Goal: Check status: Check status

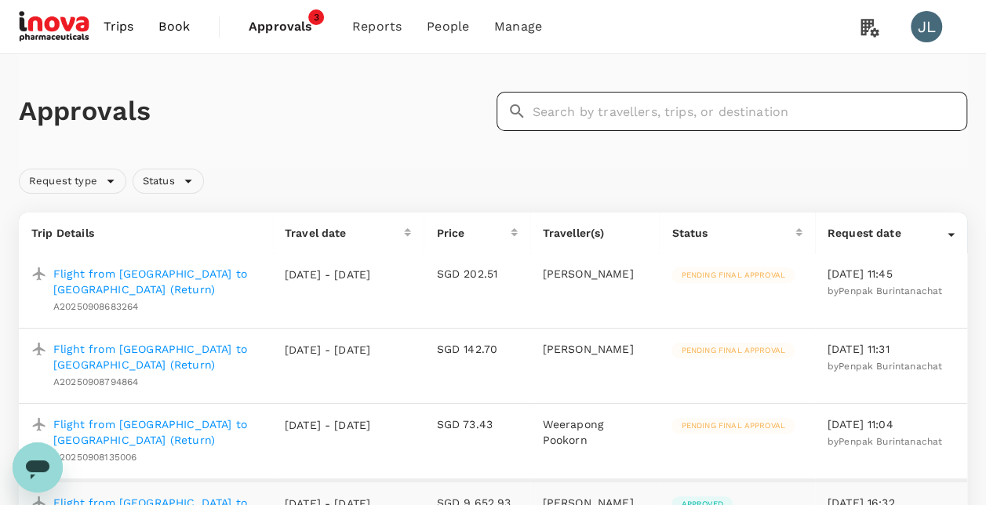
click at [704, 108] on input "text" at bounding box center [750, 111] width 435 height 39
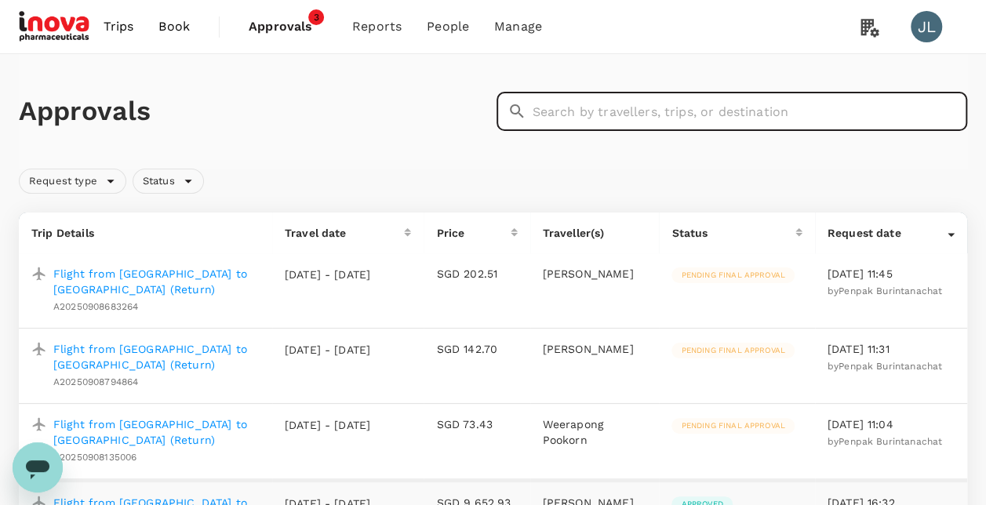
paste input "A20250827902559"
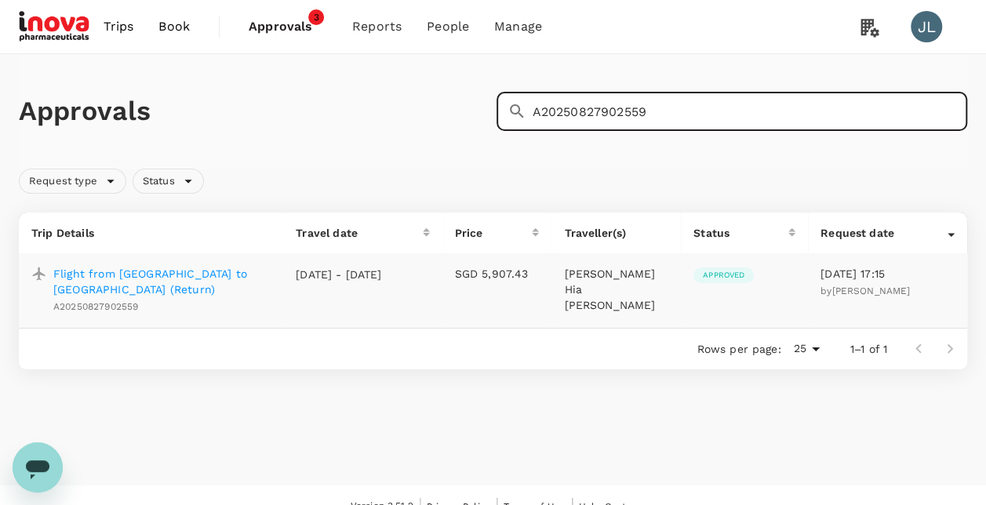
type input "A20250827902559"
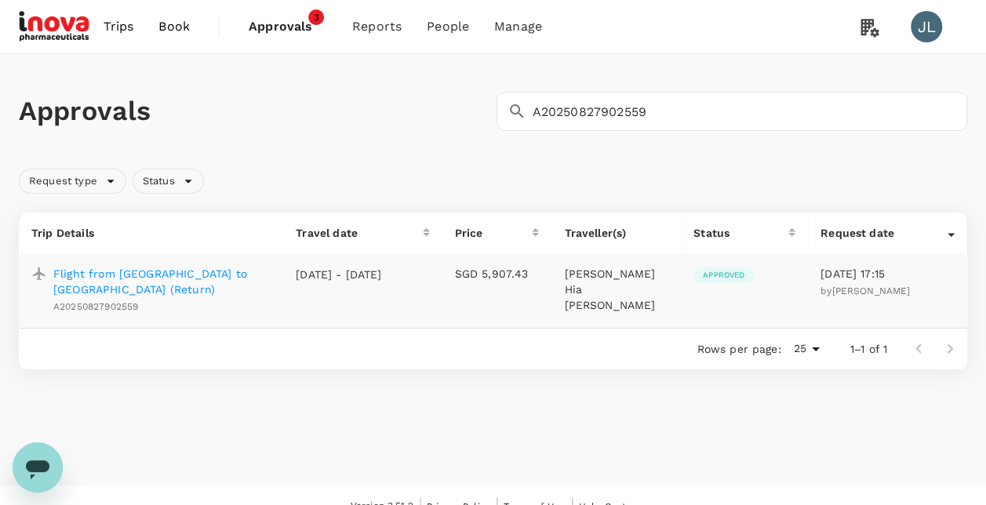
click at [257, 273] on p "Flight from [GEOGRAPHIC_DATA] to [GEOGRAPHIC_DATA] (Return)" at bounding box center [161, 281] width 217 height 31
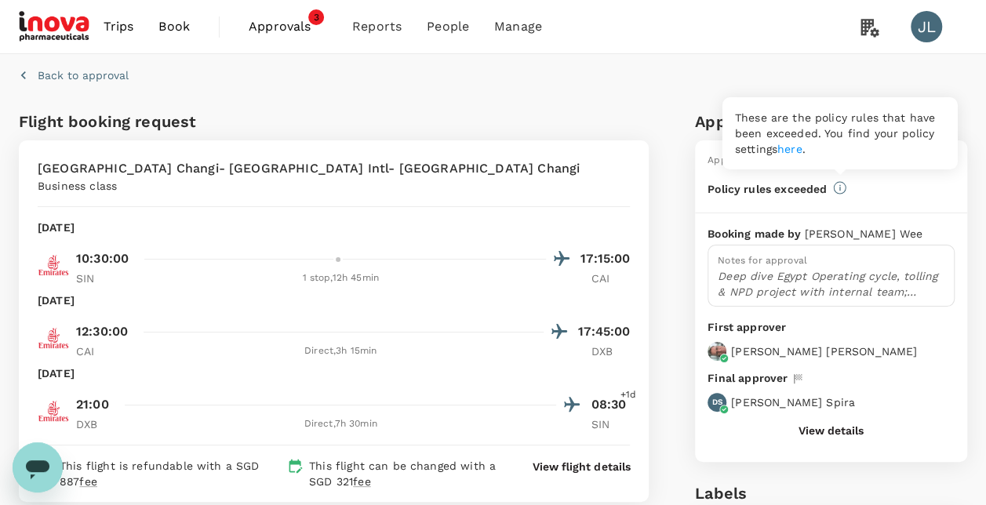
click at [839, 187] on icon at bounding box center [839, 187] width 13 height 13
click at [801, 150] on link "here" at bounding box center [789, 149] width 25 height 13
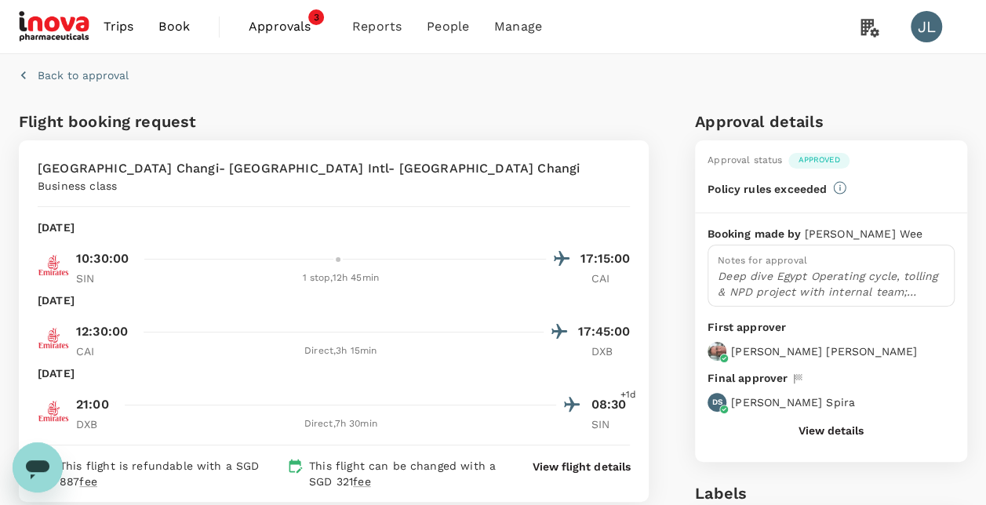
click at [846, 428] on button "View details" at bounding box center [831, 430] width 65 height 13
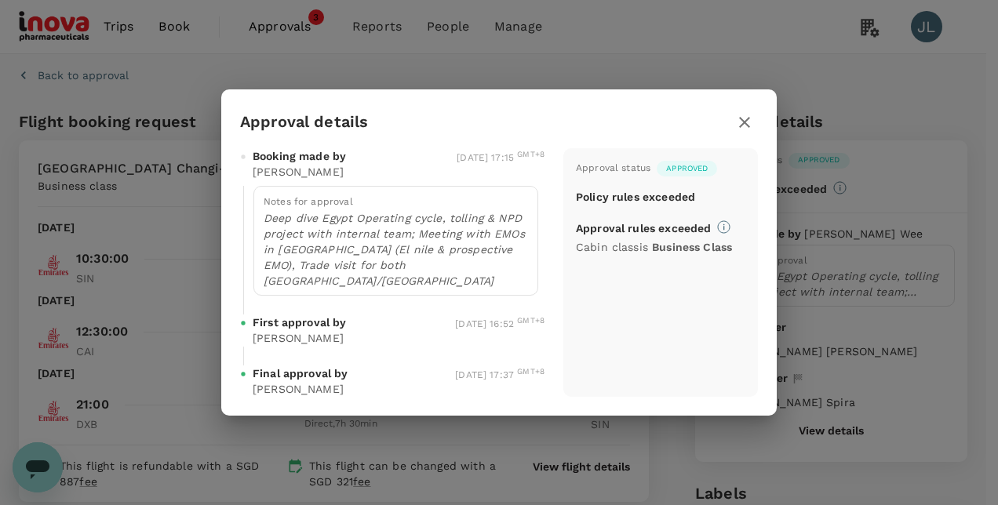
click at [744, 128] on icon "button" at bounding box center [744, 122] width 11 height 11
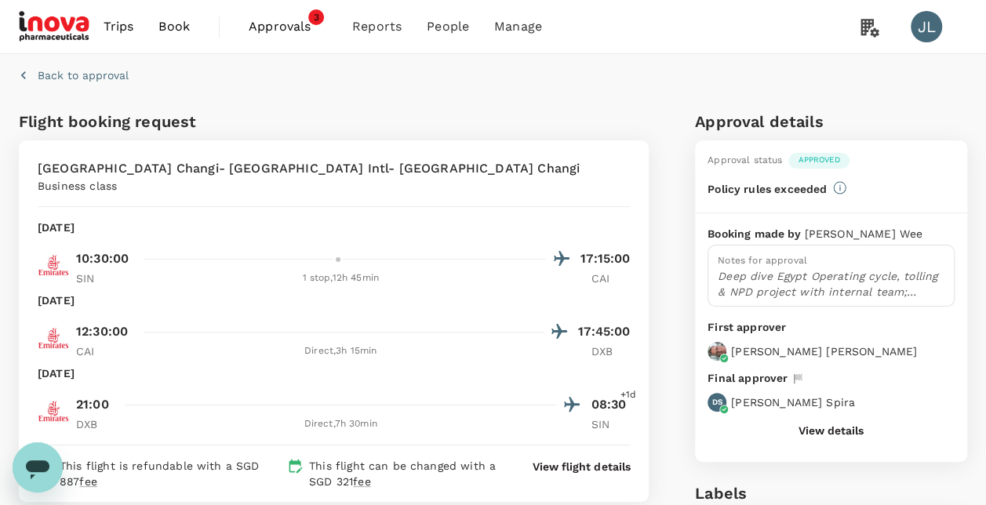
click at [285, 26] on span "Approvals" at bounding box center [288, 26] width 78 height 19
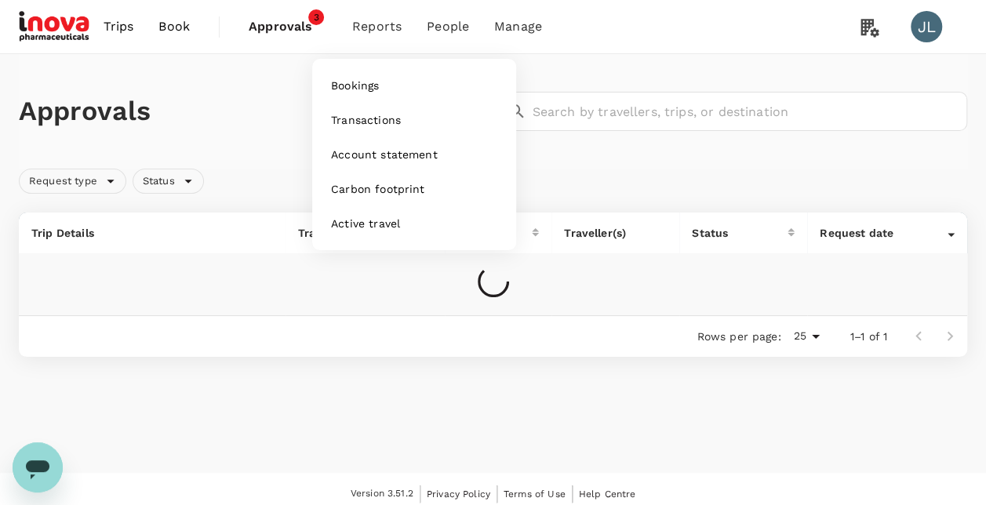
click at [376, 24] on span "Reports" at bounding box center [376, 26] width 49 height 19
click at [361, 162] on span "Account statement" at bounding box center [384, 155] width 107 height 16
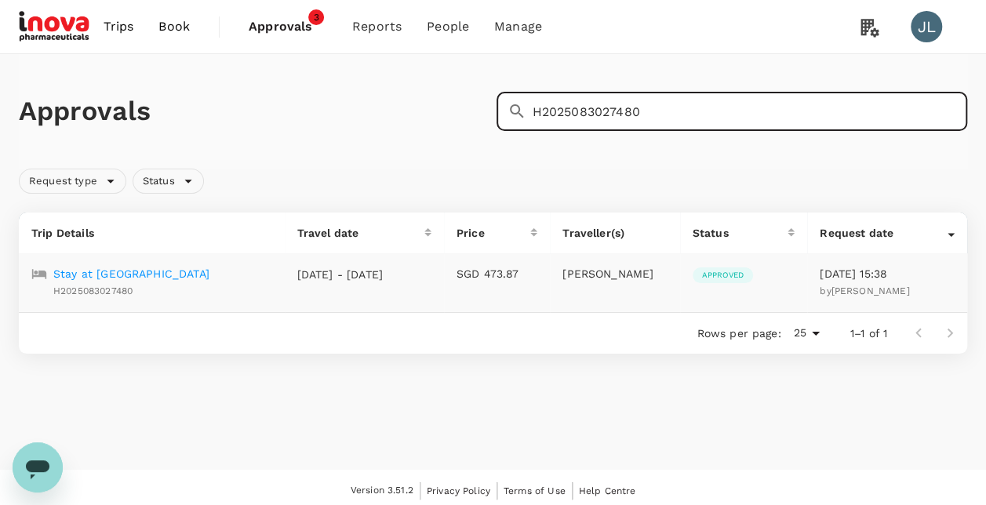
type input "H2025083027480"
click at [198, 275] on p "Stay at [GEOGRAPHIC_DATA]" at bounding box center [131, 274] width 156 height 16
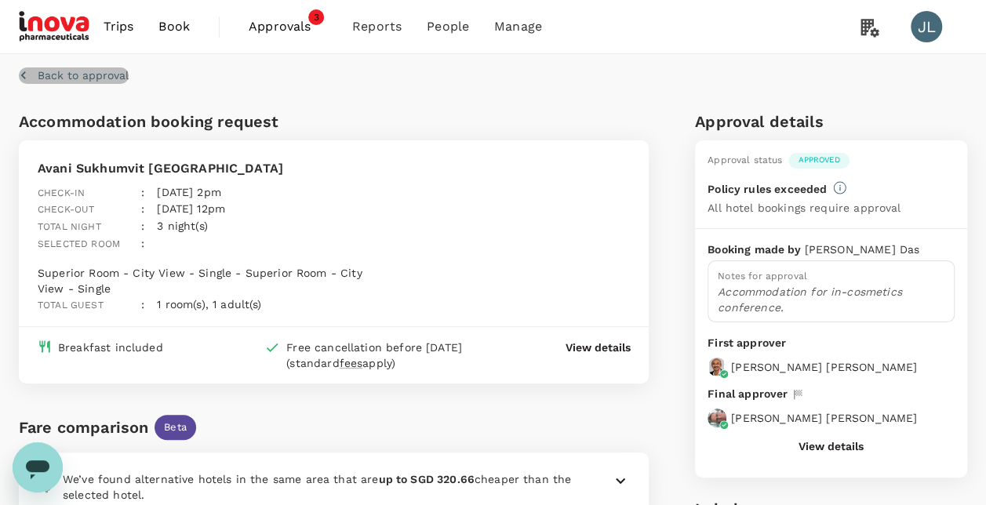
click at [20, 73] on icon "button" at bounding box center [24, 75] width 16 height 16
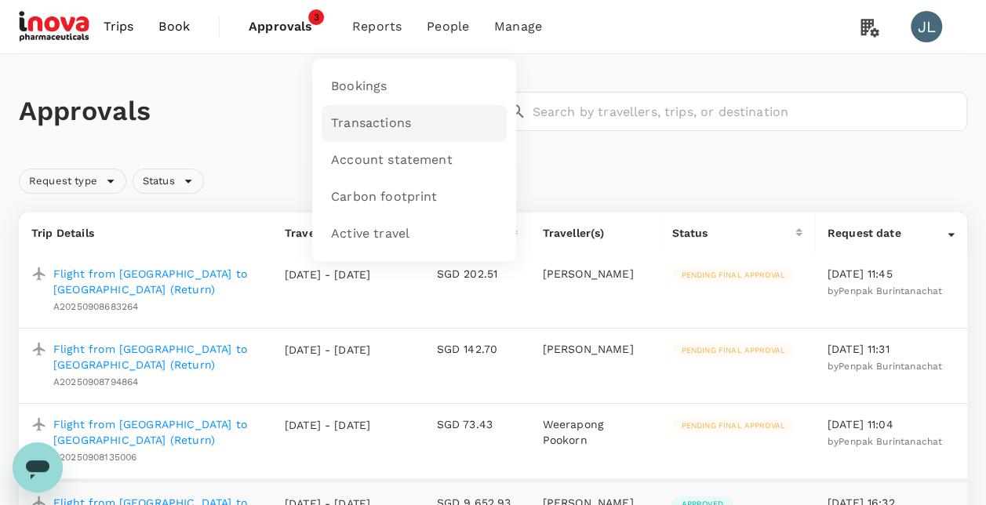
click at [387, 126] on span "Transactions" at bounding box center [371, 124] width 80 height 18
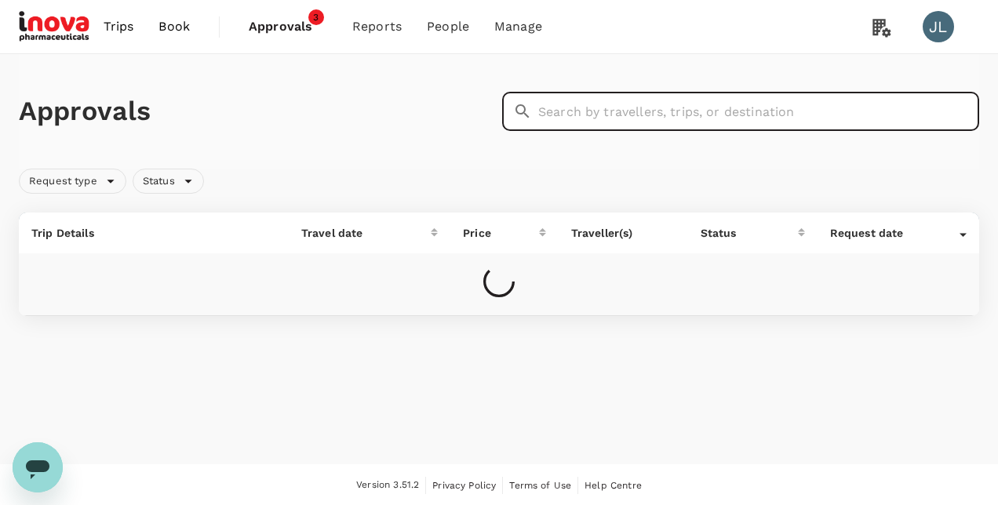
type input "H2025082917863"
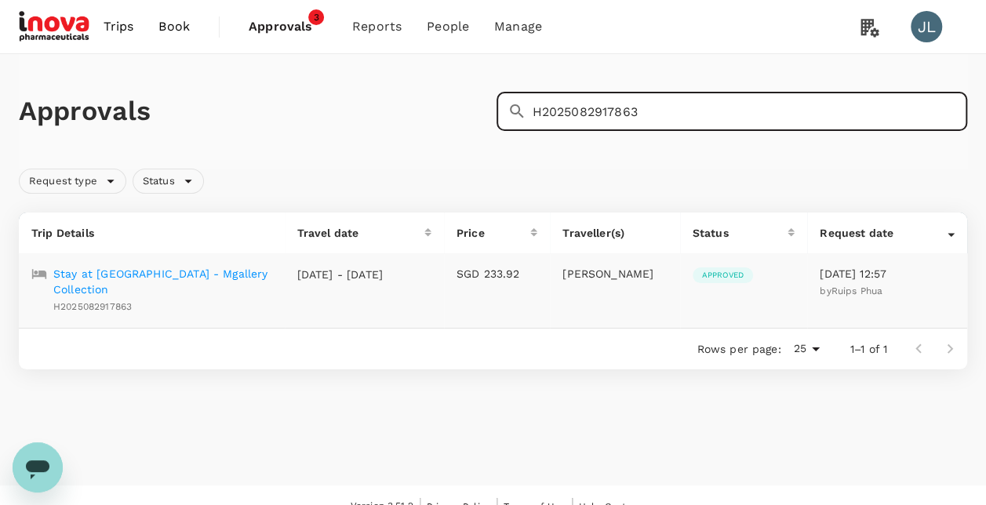
click at [184, 271] on p "Stay at [GEOGRAPHIC_DATA] - Mgallery Collection" at bounding box center [162, 281] width 219 height 31
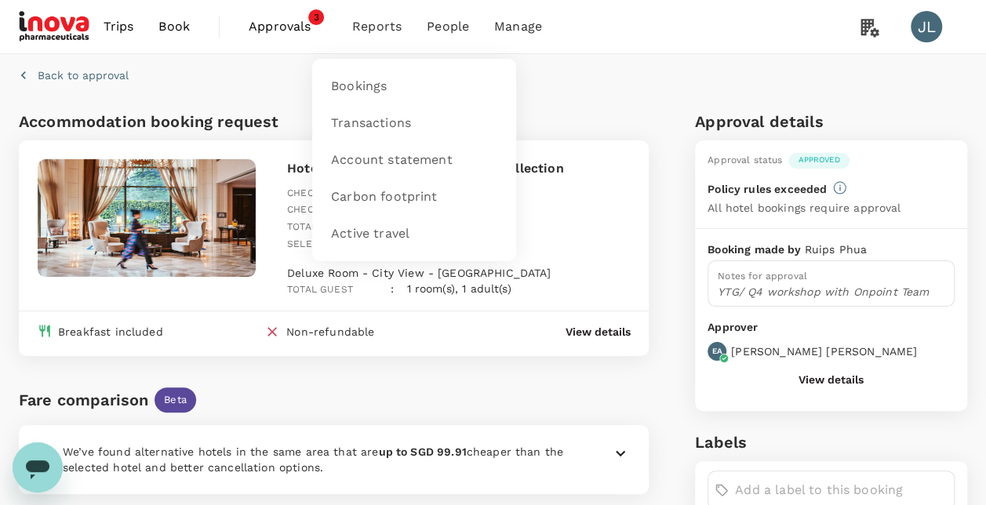
click at [374, 30] on span "Reports" at bounding box center [376, 26] width 49 height 19
click at [377, 126] on span "Transactions" at bounding box center [371, 124] width 80 height 18
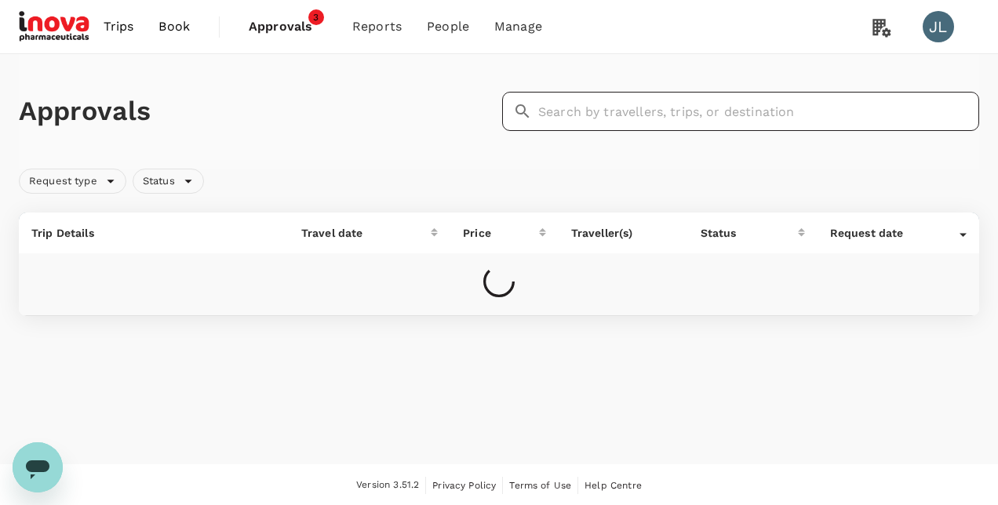
click at [620, 110] on input "text" at bounding box center [758, 111] width 441 height 39
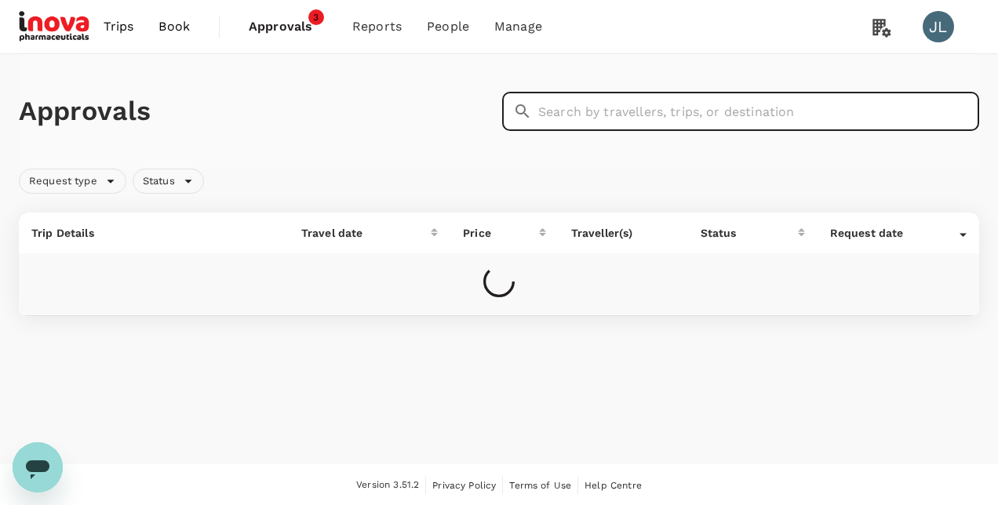
paste input "A20250829981005"
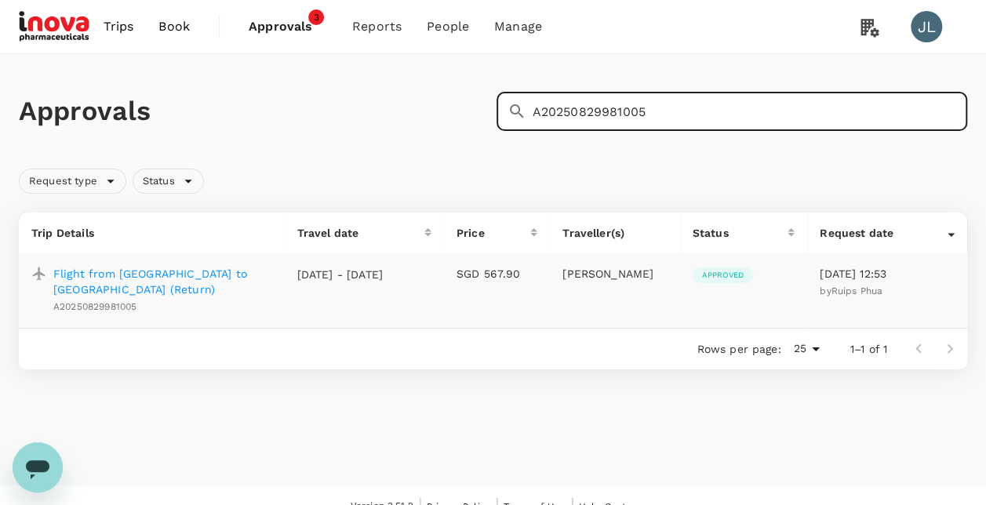
type input "A20250829981005"
click at [204, 275] on p "Flight from [GEOGRAPHIC_DATA] to [GEOGRAPHIC_DATA] (Return)" at bounding box center [162, 281] width 219 height 31
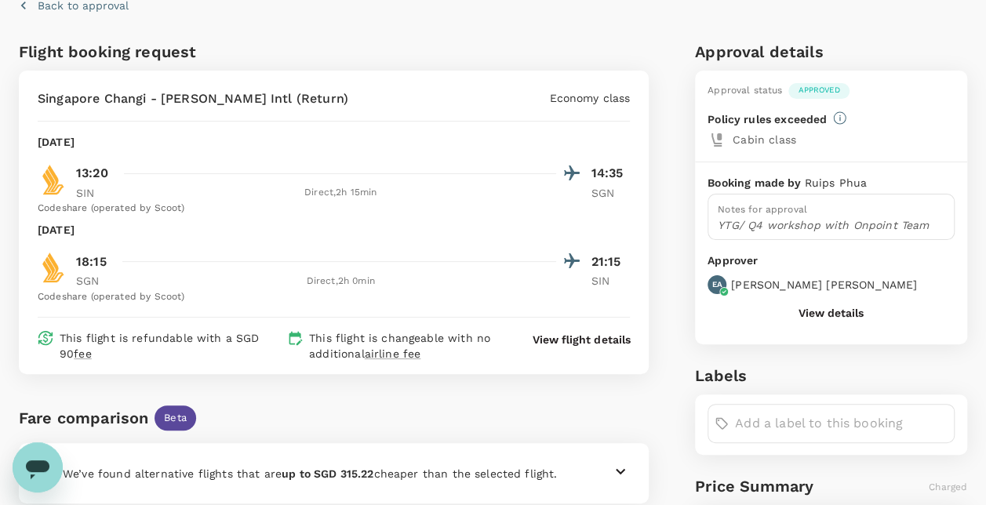
scroll to position [235, 0]
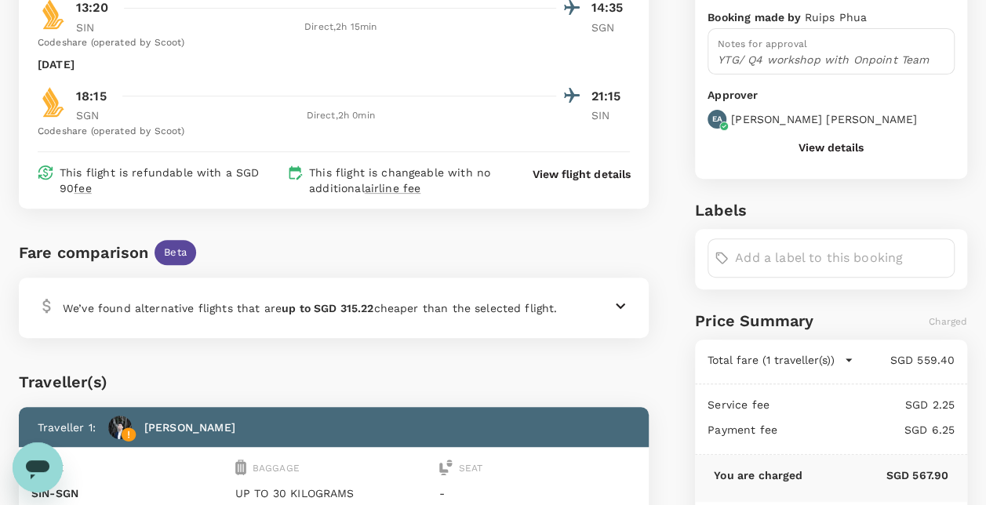
click at [450, 372] on div "Traveller(s)" at bounding box center [334, 382] width 630 height 25
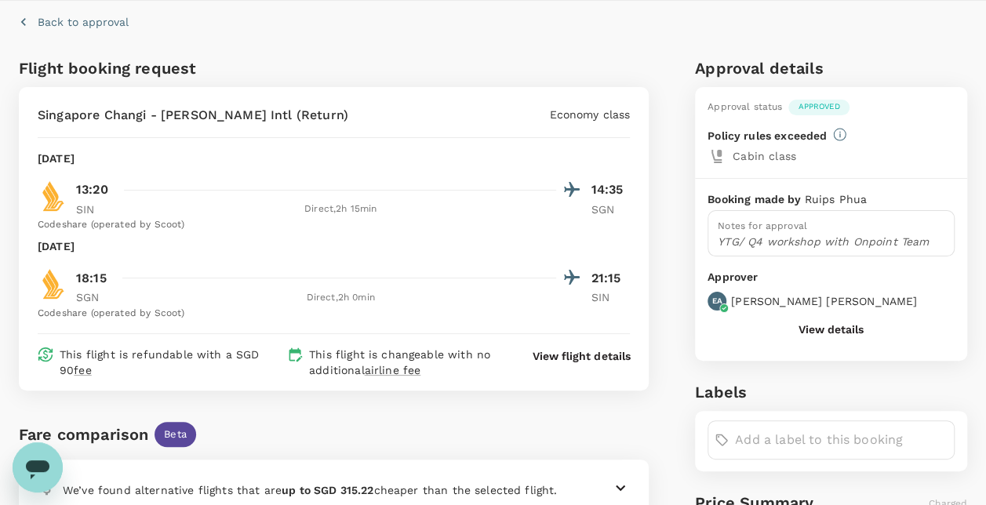
scroll to position [0, 0]
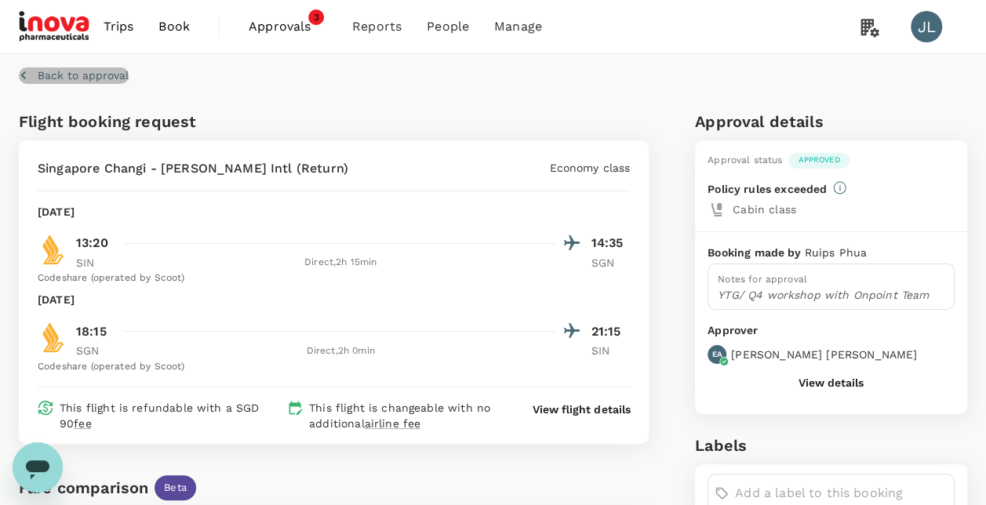
click at [27, 76] on icon "button" at bounding box center [24, 75] width 16 height 16
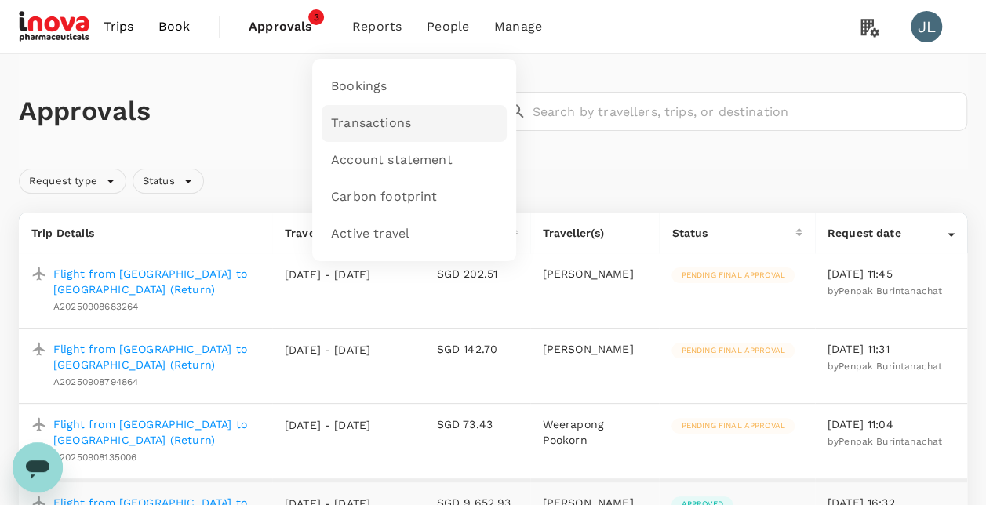
click at [363, 118] on span "Transactions" at bounding box center [371, 124] width 80 height 18
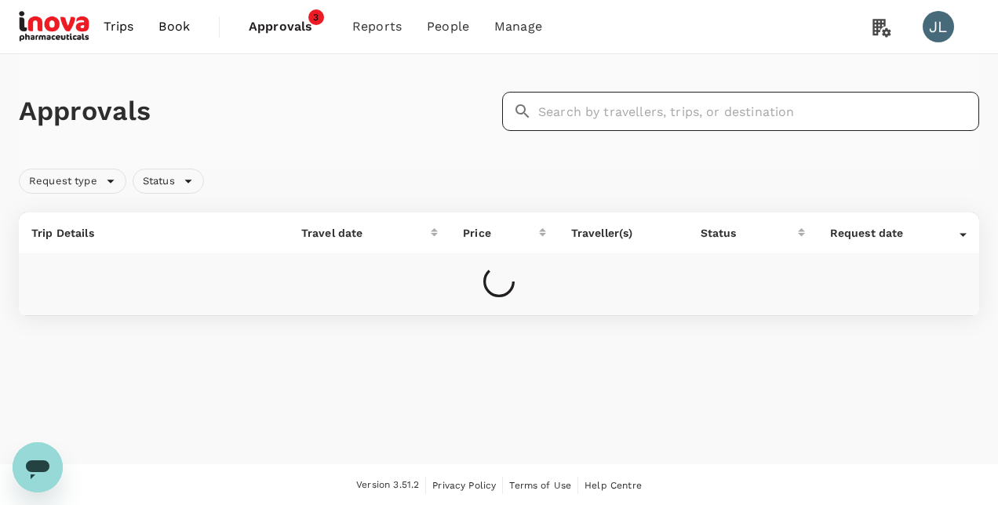
click at [559, 116] on input "text" at bounding box center [758, 111] width 441 height 39
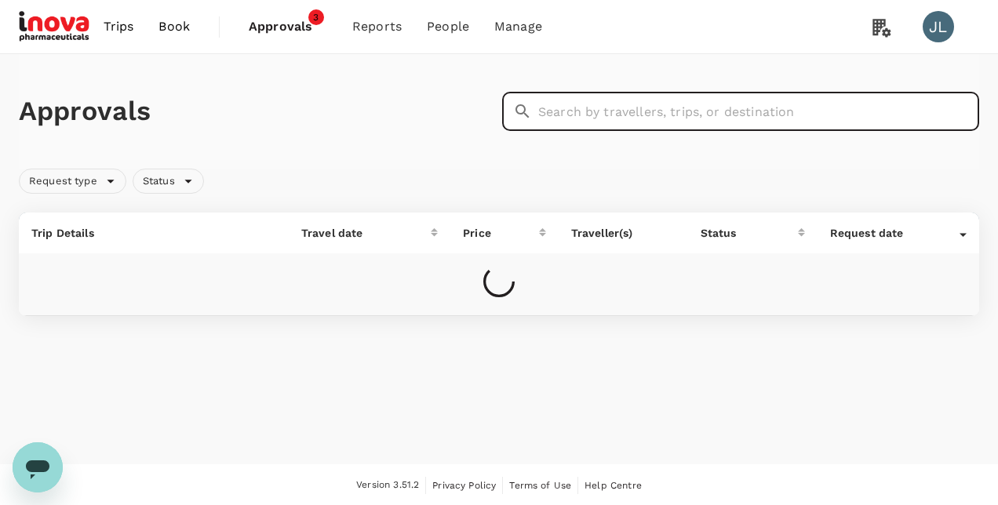
paste input "A20250827950751"
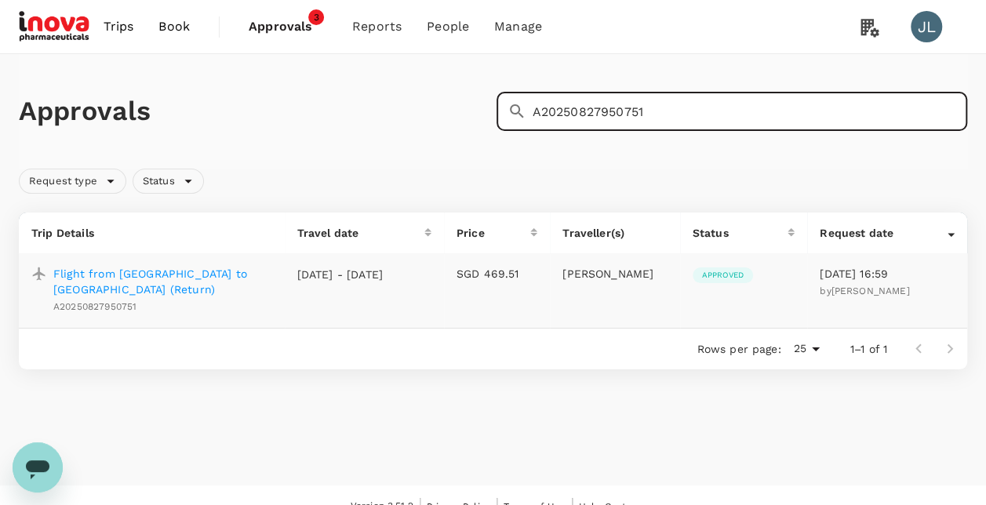
type input "A20250827950751"
click at [212, 275] on p "Flight from [GEOGRAPHIC_DATA] to [GEOGRAPHIC_DATA] (Return)" at bounding box center [162, 281] width 219 height 31
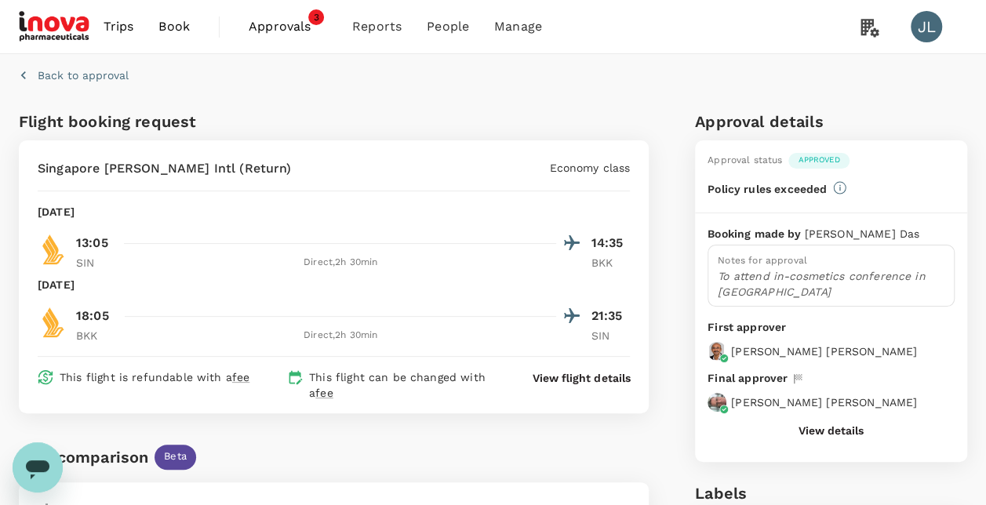
click at [825, 427] on button "View details" at bounding box center [831, 430] width 65 height 13
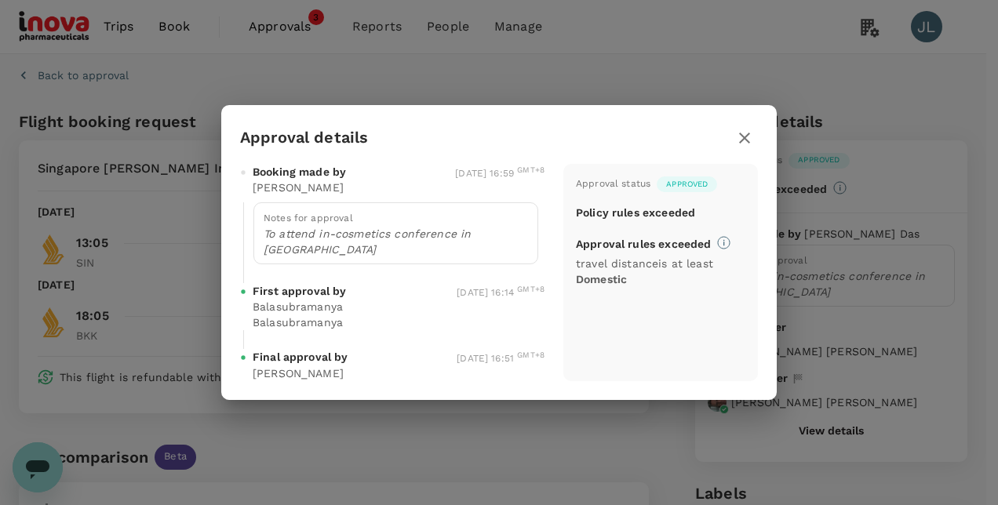
click at [744, 145] on icon "button" at bounding box center [744, 138] width 19 height 19
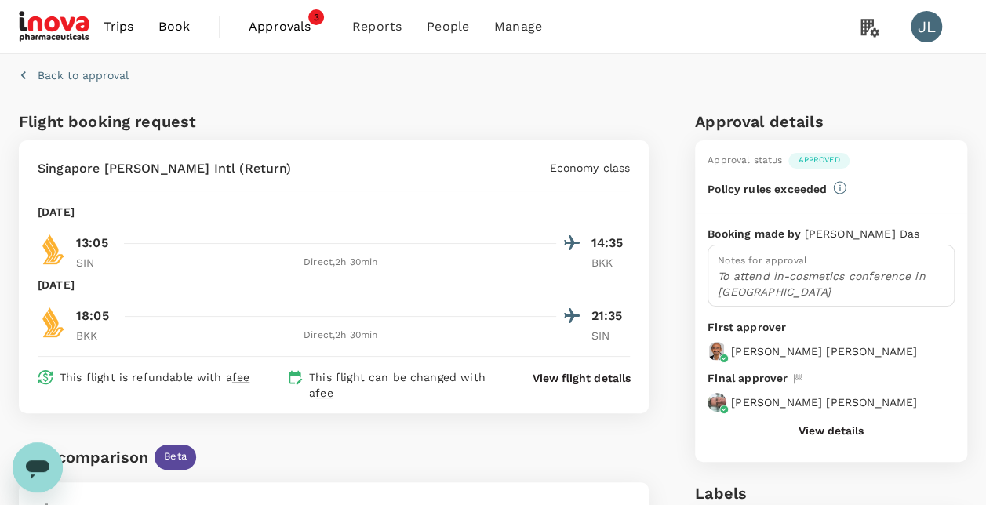
click at [833, 425] on button "View details" at bounding box center [831, 430] width 65 height 13
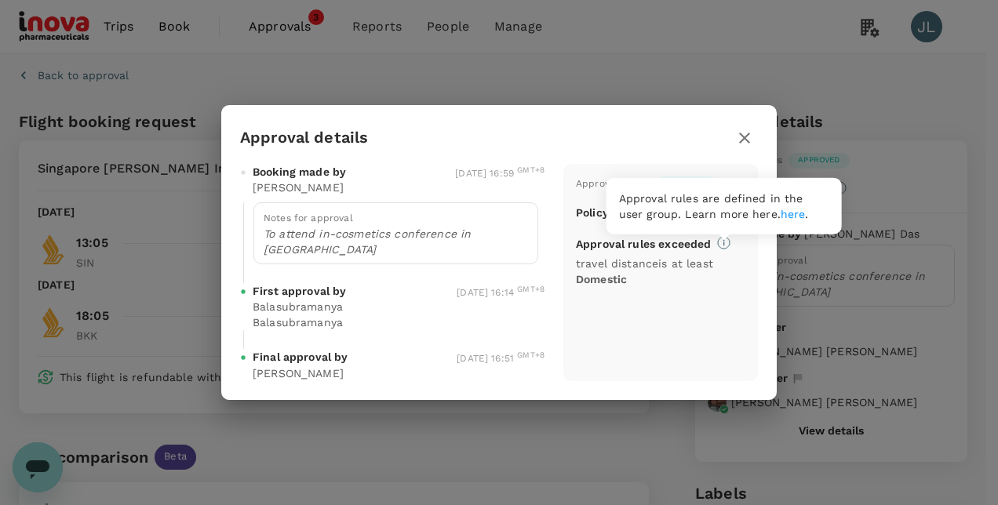
click at [781, 213] on link "here" at bounding box center [793, 214] width 25 height 13
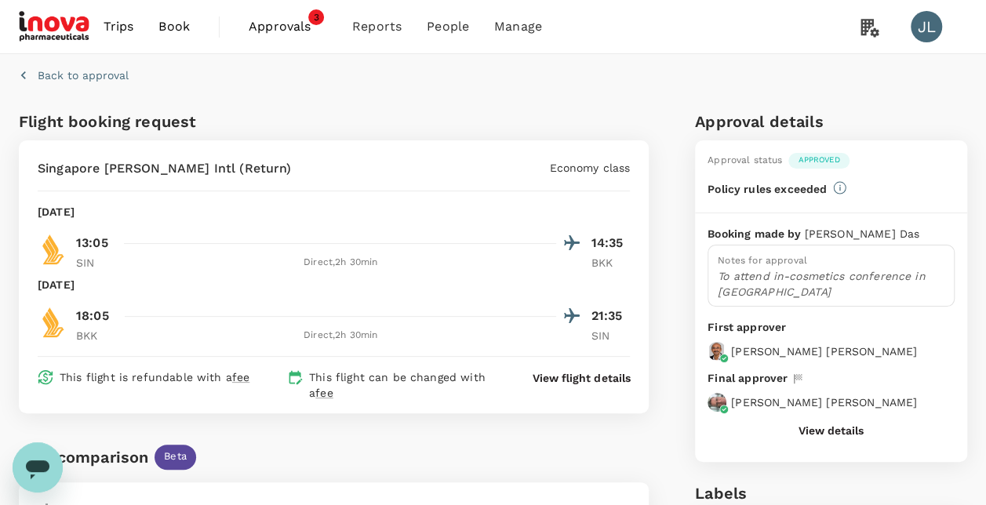
click at [67, 70] on p "Back to approval" at bounding box center [83, 75] width 91 height 16
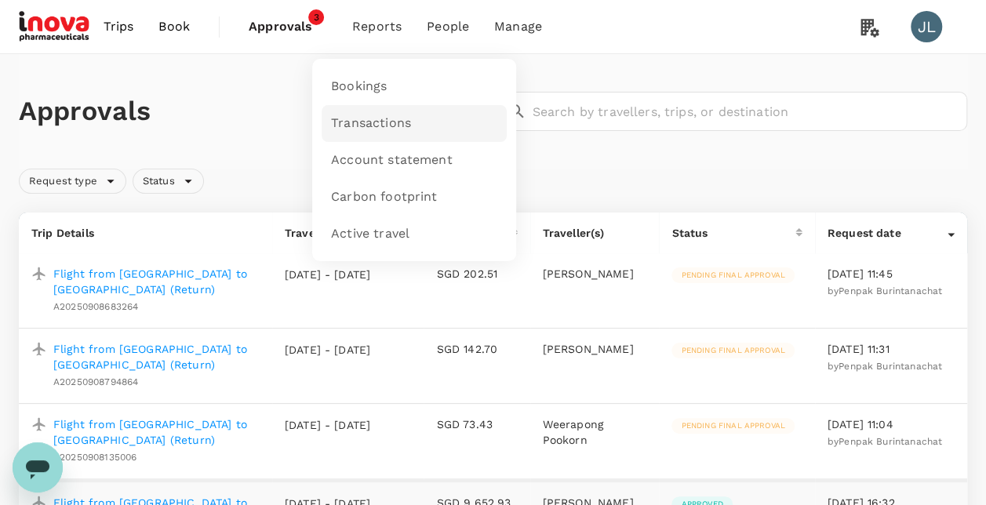
click at [372, 121] on span "Transactions" at bounding box center [371, 124] width 80 height 18
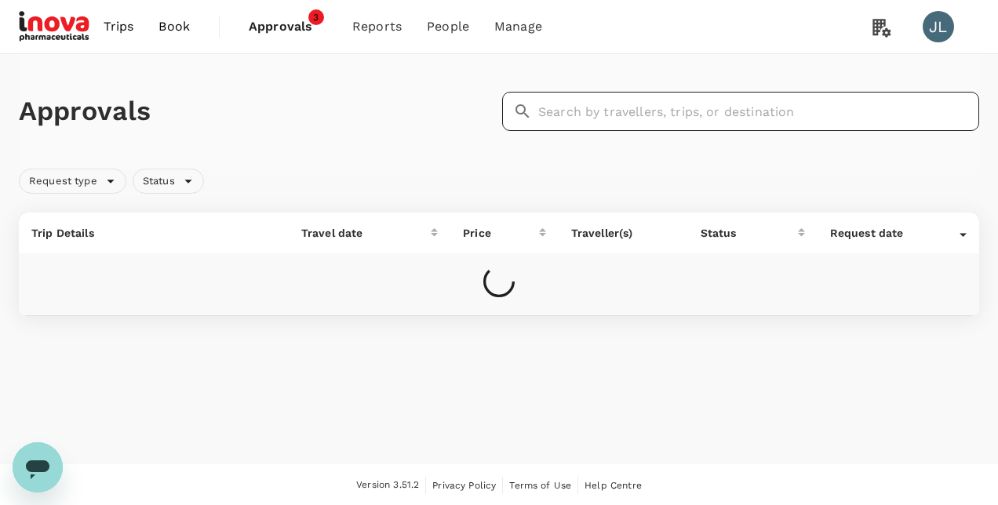
click at [651, 113] on input "text" at bounding box center [758, 111] width 441 height 39
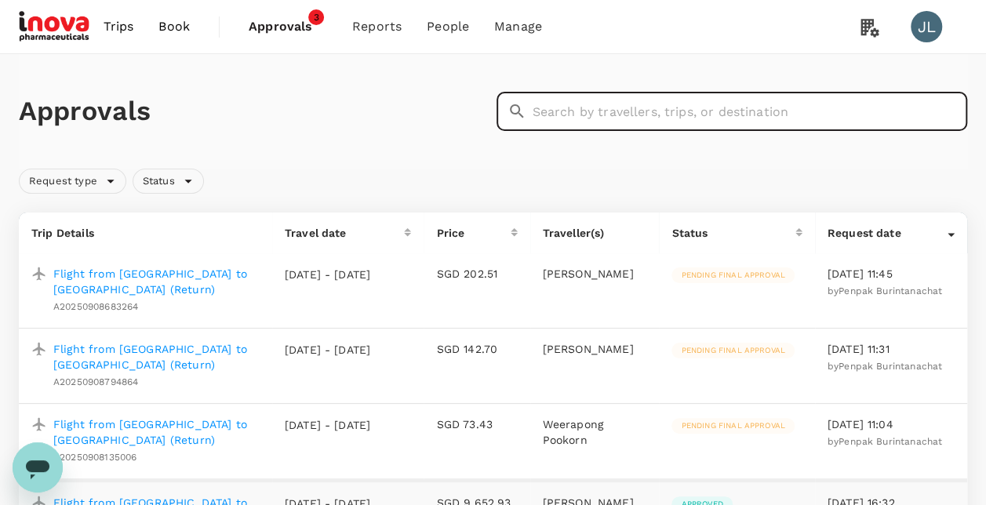
paste input "A20250814391022"
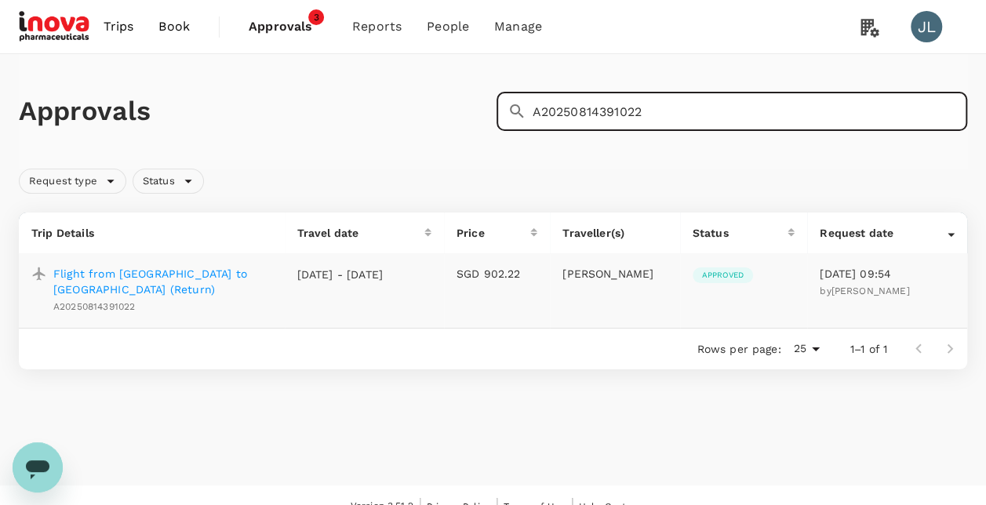
type input "A20250814391022"
click at [169, 271] on p "Flight from [GEOGRAPHIC_DATA] to [GEOGRAPHIC_DATA] (Return)" at bounding box center [162, 281] width 219 height 31
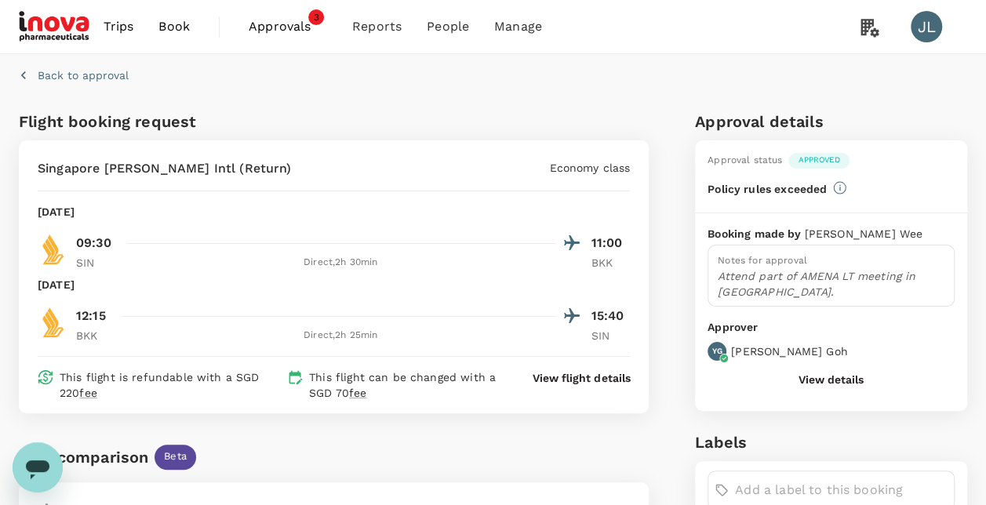
click at [825, 374] on button "View details" at bounding box center [831, 379] width 65 height 13
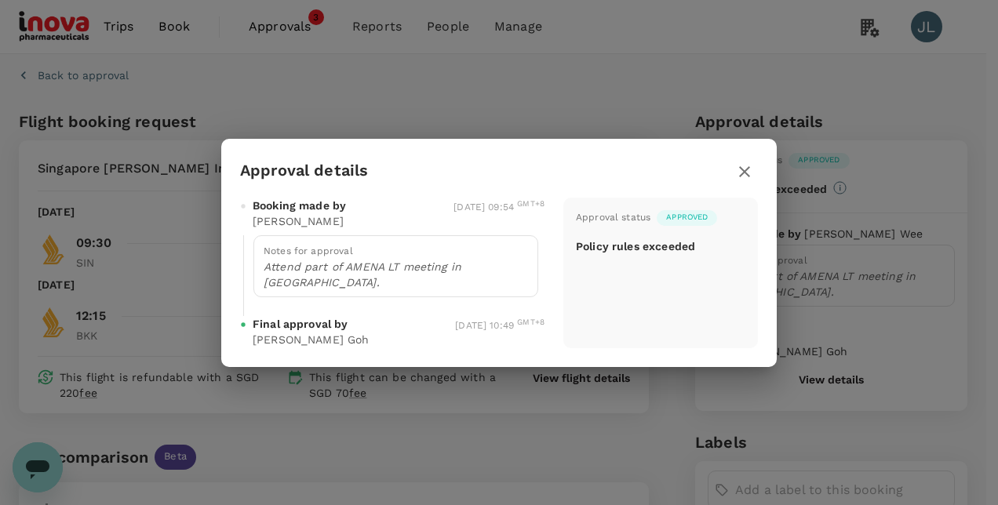
click at [744, 177] on icon "button" at bounding box center [744, 171] width 11 height 11
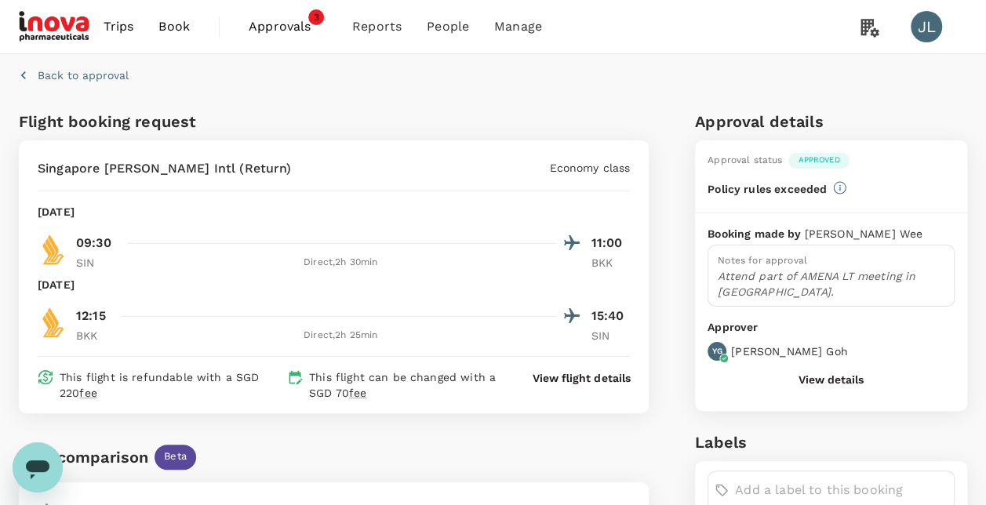
click at [20, 75] on icon "button" at bounding box center [24, 75] width 16 height 16
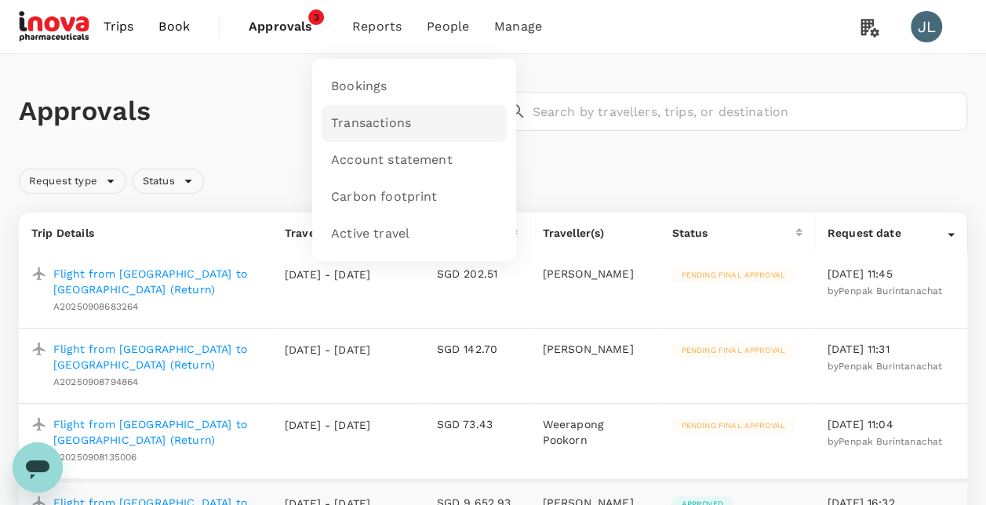
click at [372, 123] on span "Transactions" at bounding box center [371, 124] width 80 height 18
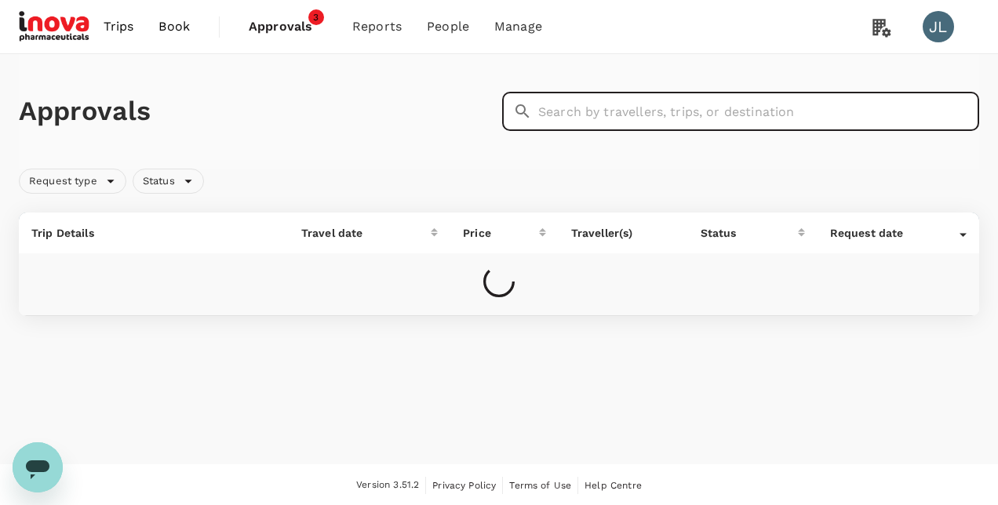
click at [550, 113] on input "text" at bounding box center [758, 111] width 441 height 39
paste input "TT-20250903043344"
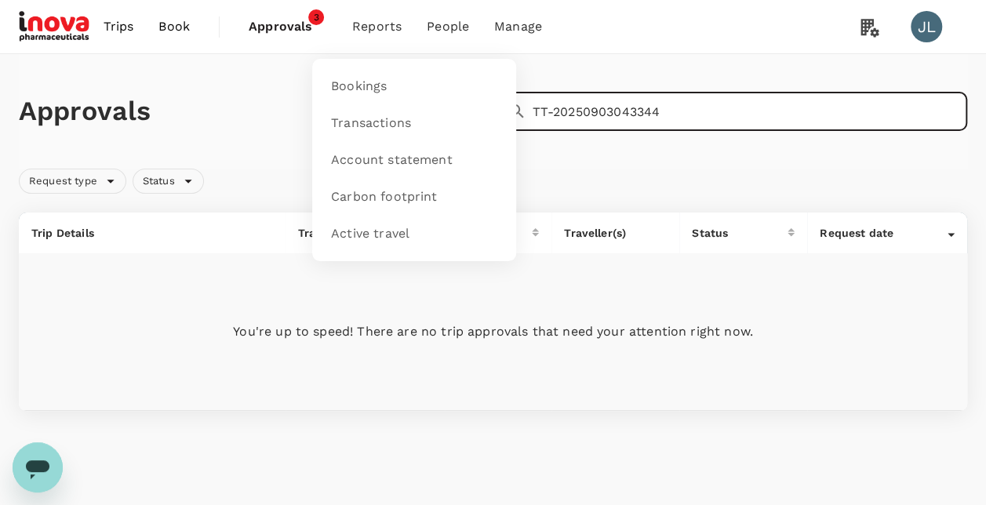
type input "TT-20250903043344"
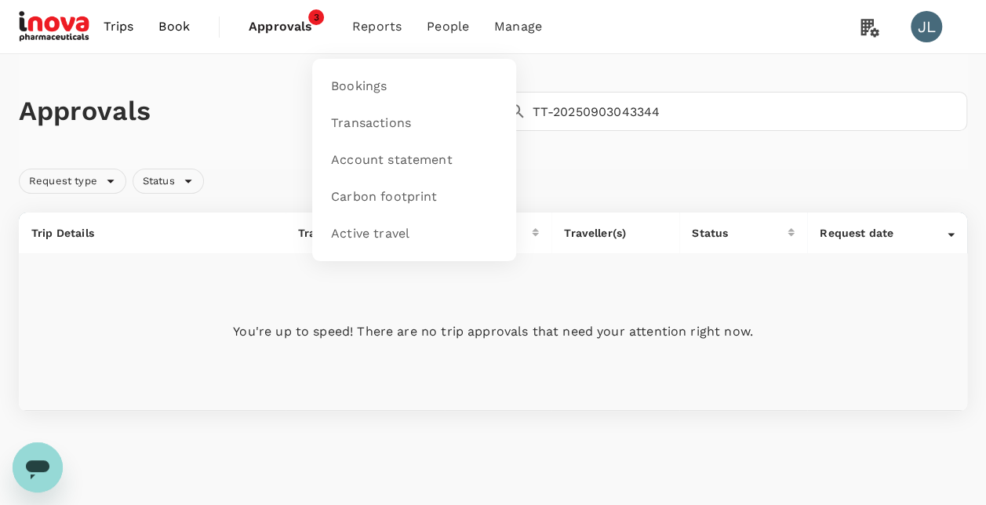
click at [386, 27] on span "Reports" at bounding box center [376, 26] width 49 height 19
click at [382, 120] on span "Transactions" at bounding box center [371, 124] width 80 height 18
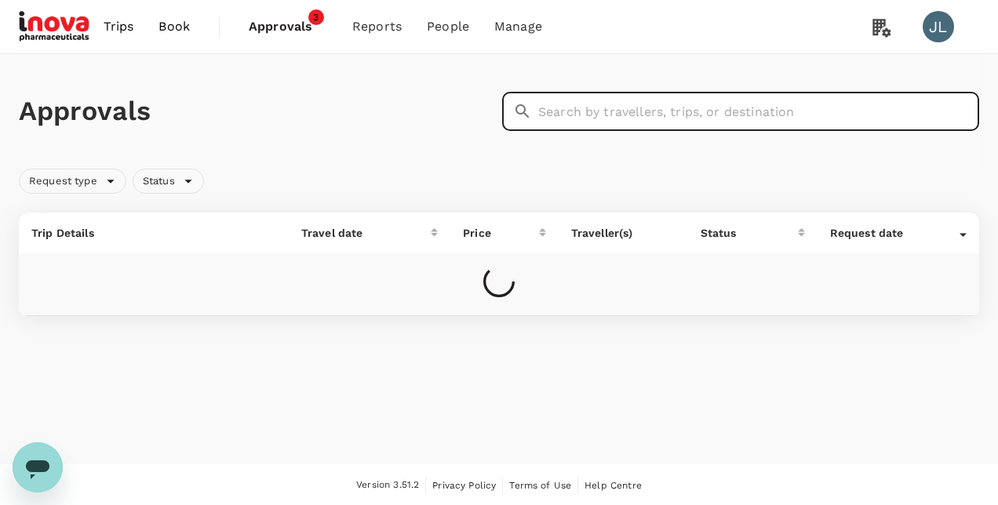
click at [584, 104] on input "text" at bounding box center [758, 111] width 441 height 39
paste input "H2025083153144"
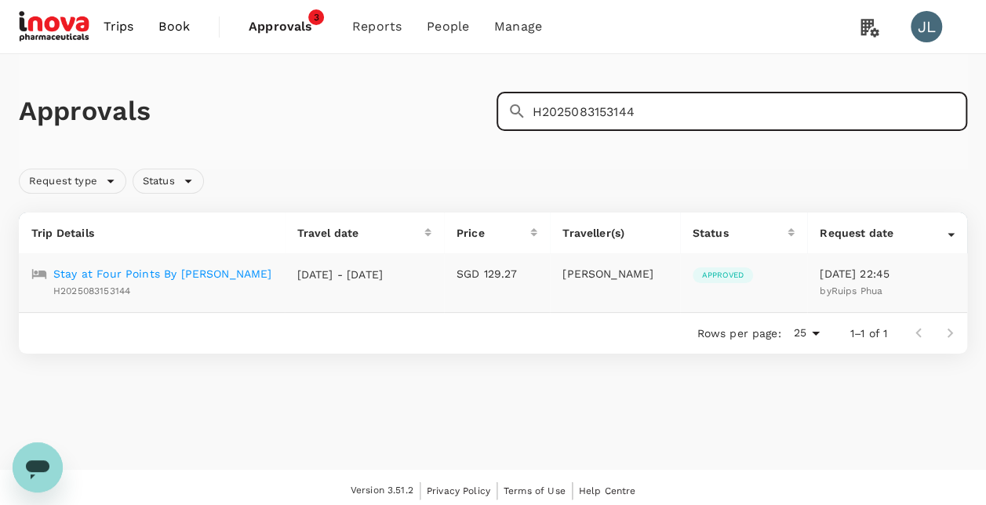
type input "H2025083153144"
click at [166, 273] on p "Stay at Four Points By [PERSON_NAME]" at bounding box center [162, 274] width 218 height 16
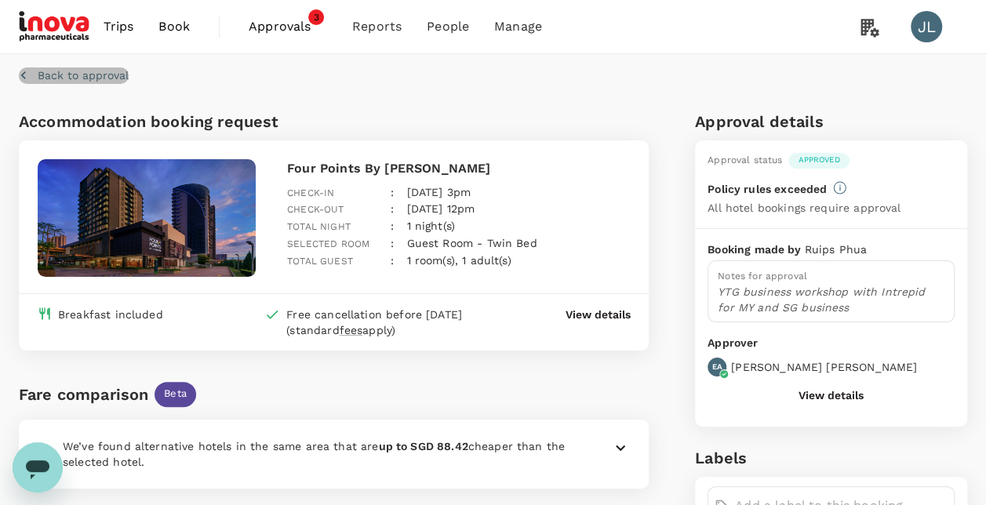
click at [24, 76] on icon "button" at bounding box center [23, 75] width 5 height 8
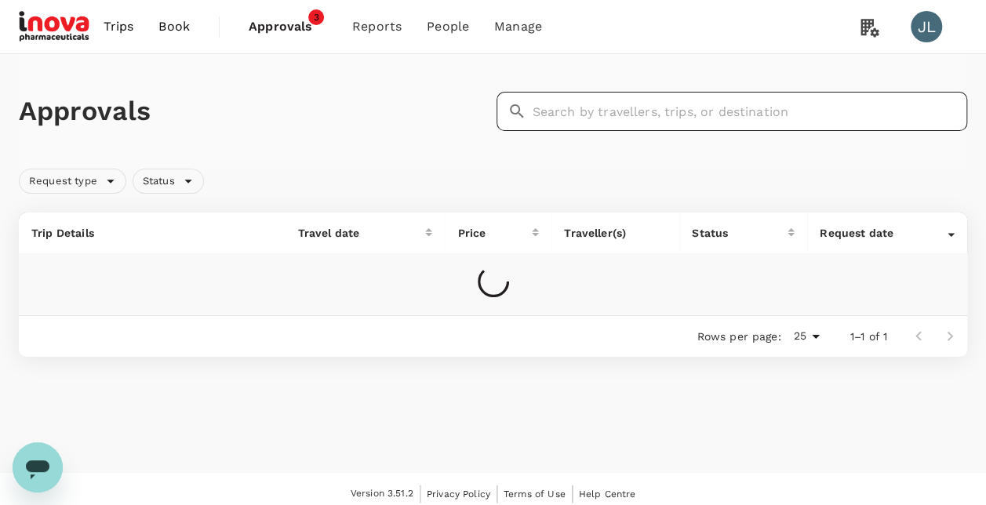
click at [561, 112] on input "text" at bounding box center [750, 111] width 435 height 39
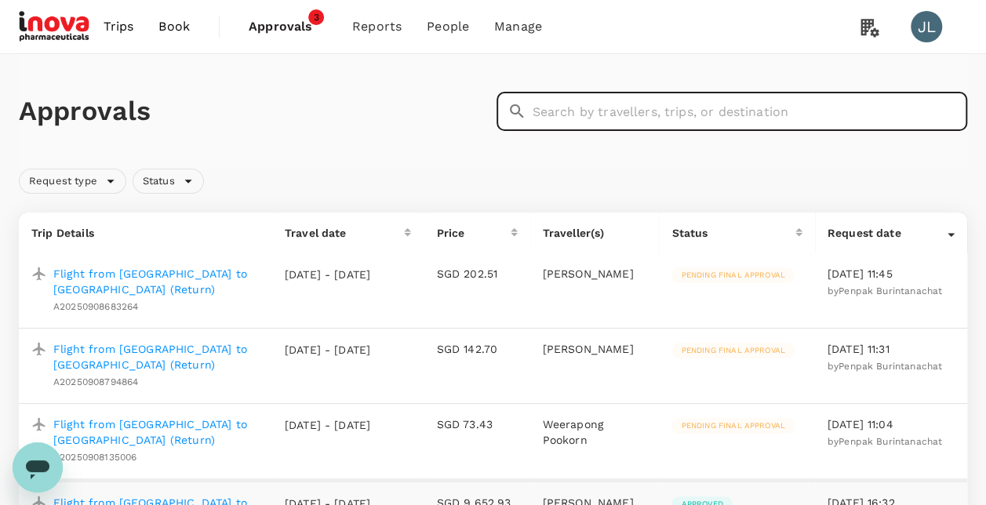
click at [645, 111] on input "text" at bounding box center [750, 111] width 435 height 39
paste input "A20250831243455"
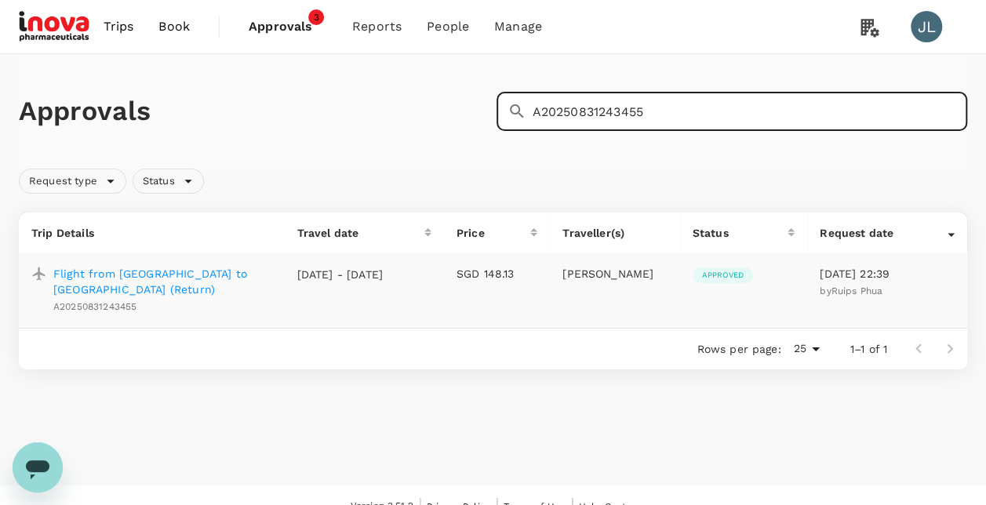
type input "A20250831243455"
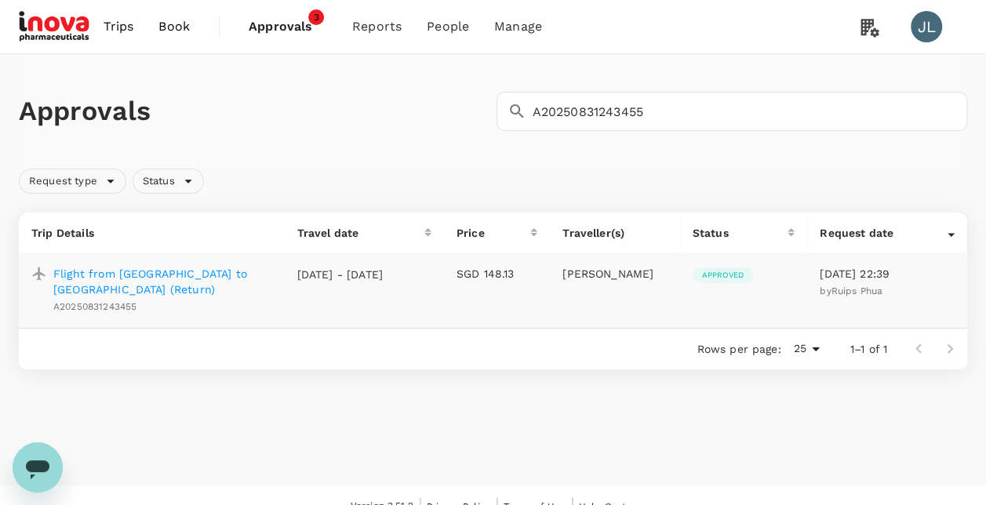
click at [220, 273] on p "Flight from [GEOGRAPHIC_DATA] to [GEOGRAPHIC_DATA] (Return)" at bounding box center [162, 281] width 219 height 31
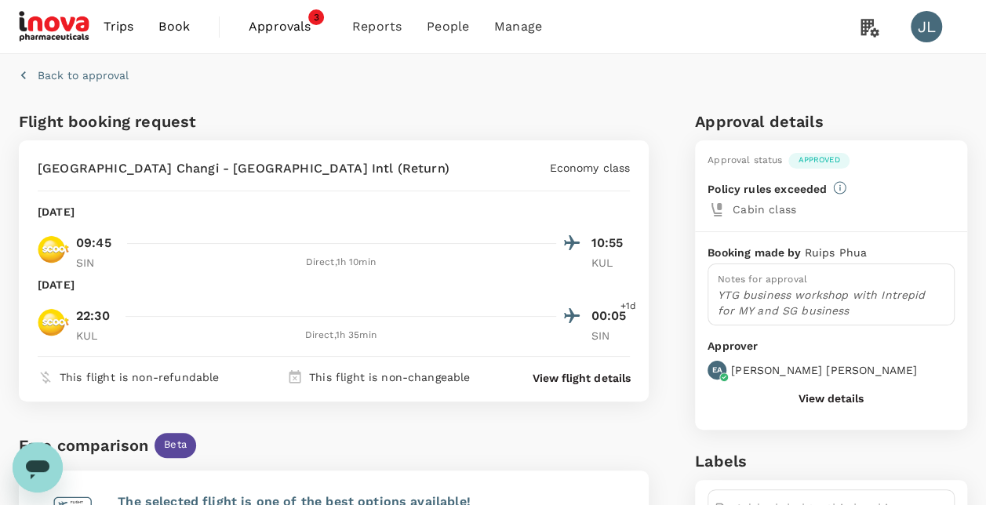
click at [843, 396] on button "View details" at bounding box center [831, 398] width 65 height 13
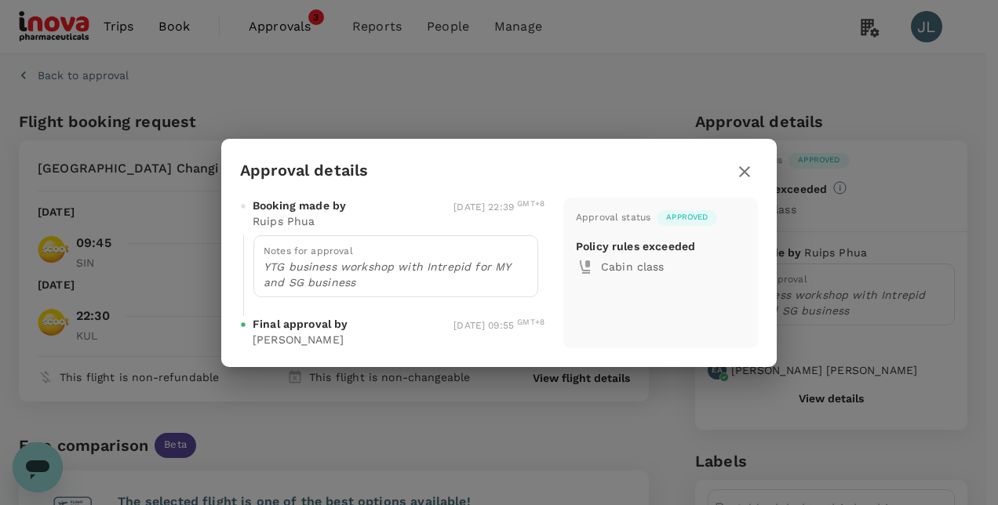
click at [764, 162] on h2 "Approval details" at bounding box center [498, 178] width 555 height 40
click at [748, 173] on icon "button" at bounding box center [744, 171] width 19 height 19
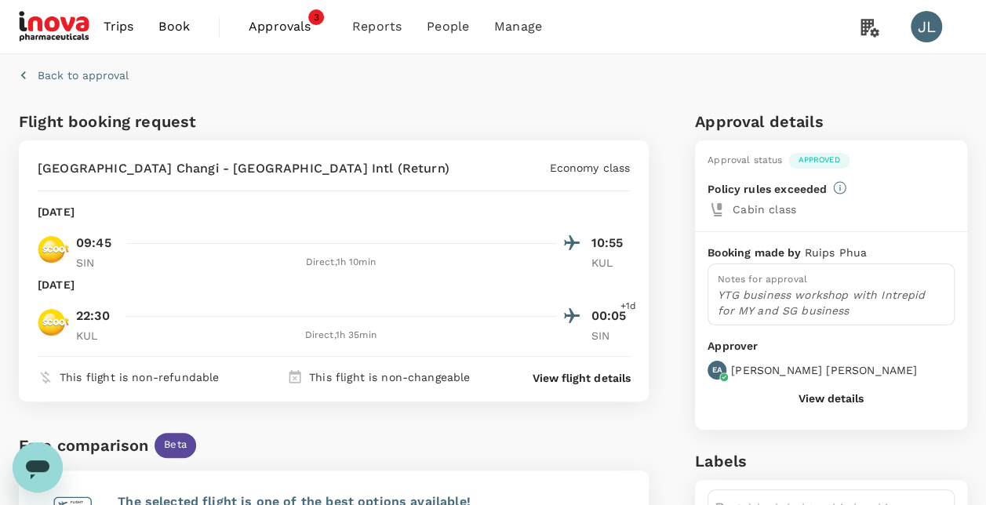
click at [60, 69] on p "Back to approval" at bounding box center [83, 75] width 91 height 16
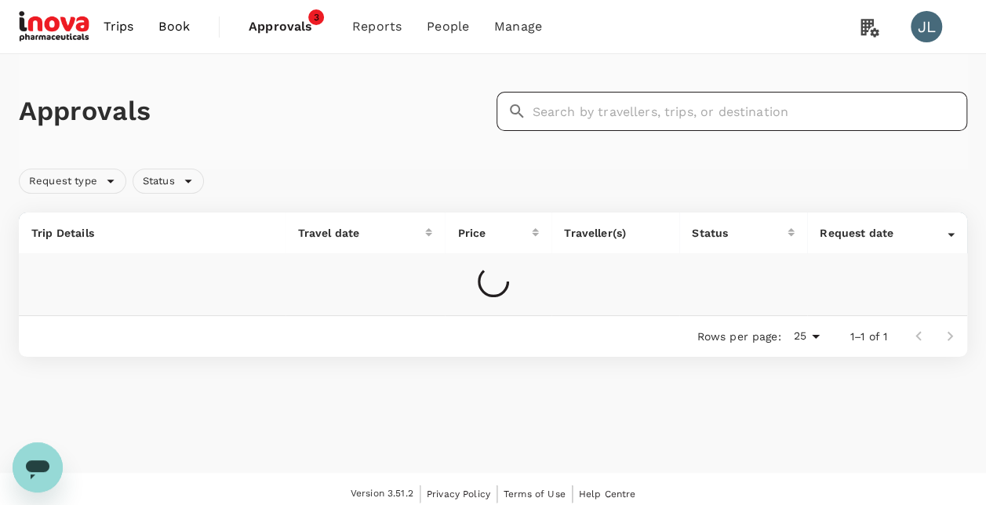
click at [635, 100] on input "text" at bounding box center [750, 111] width 435 height 39
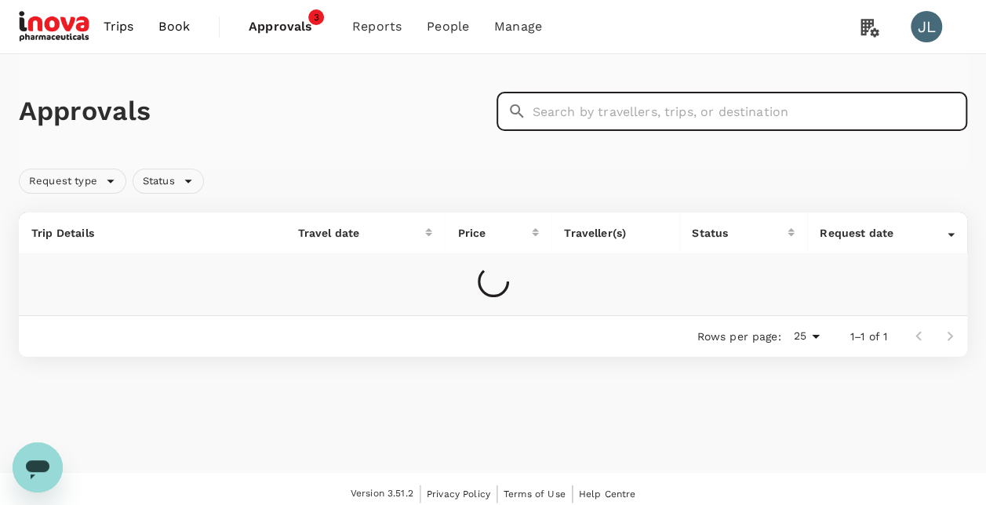
paste input "A20250828313869"
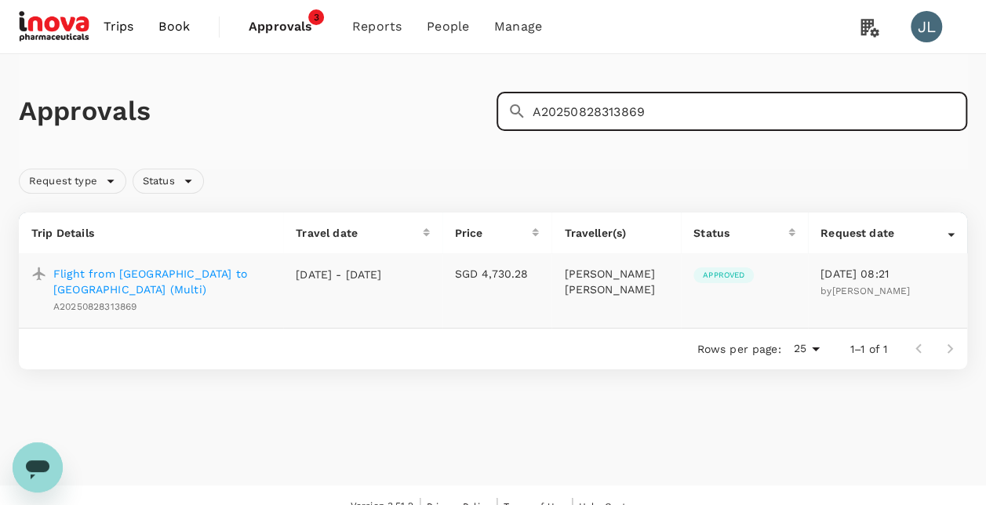
type input "A20250828313869"
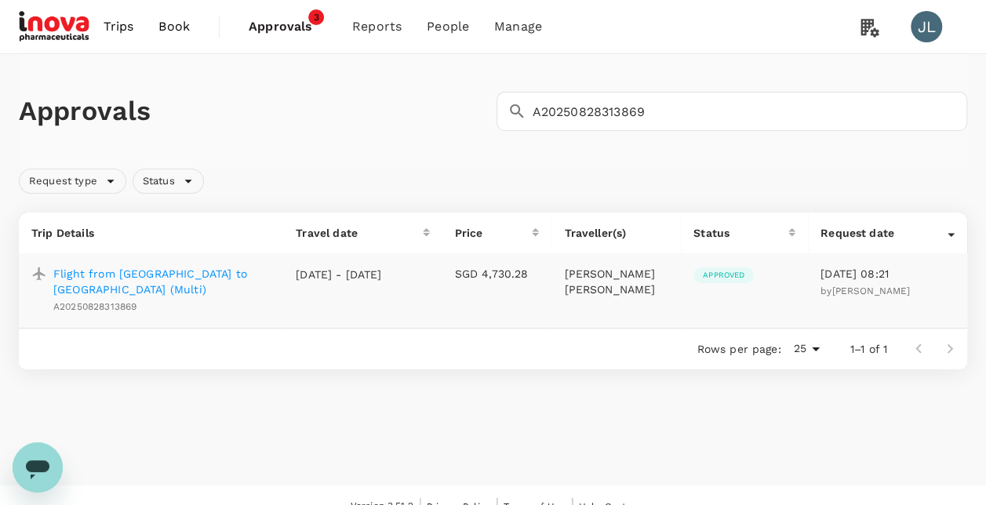
click at [195, 276] on p "Flight from [GEOGRAPHIC_DATA] to [GEOGRAPHIC_DATA] (Multi)" at bounding box center [161, 281] width 217 height 31
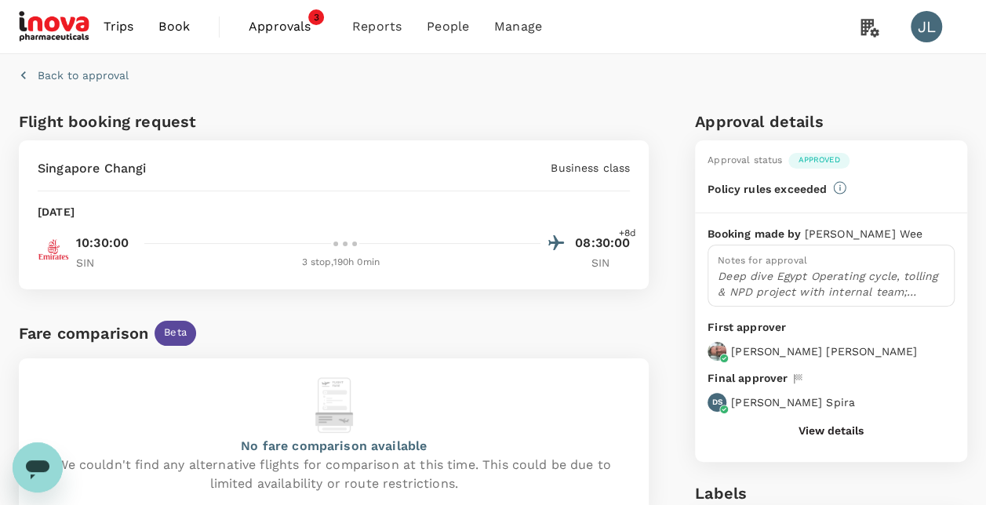
click at [838, 428] on button "View details" at bounding box center [831, 430] width 65 height 13
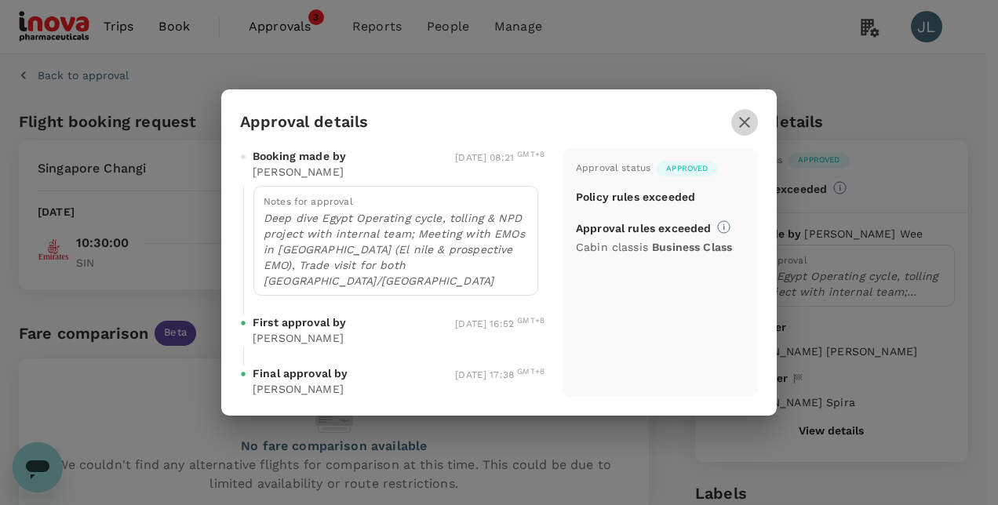
click at [743, 128] on icon "button" at bounding box center [744, 122] width 11 height 11
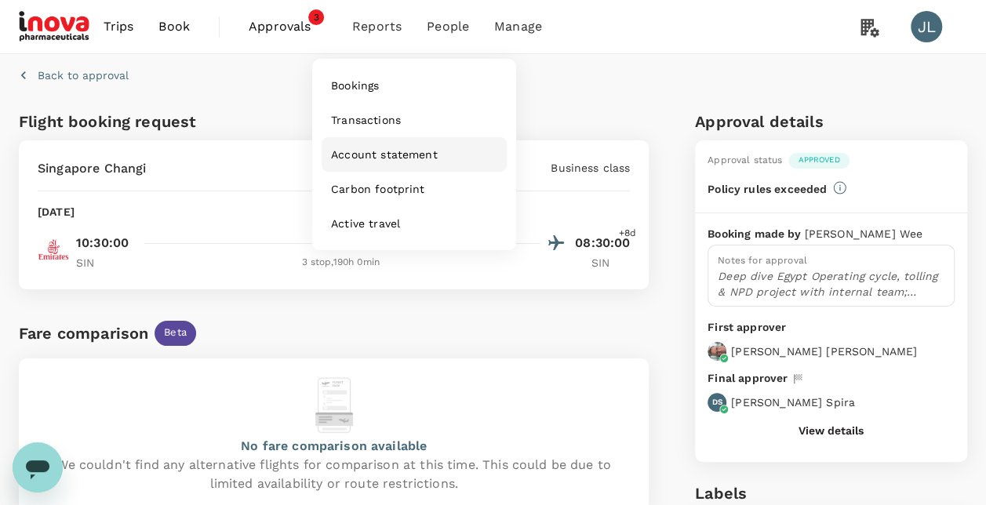
click at [406, 160] on span "Account statement" at bounding box center [384, 155] width 107 height 16
